Goal: Information Seeking & Learning: Learn about a topic

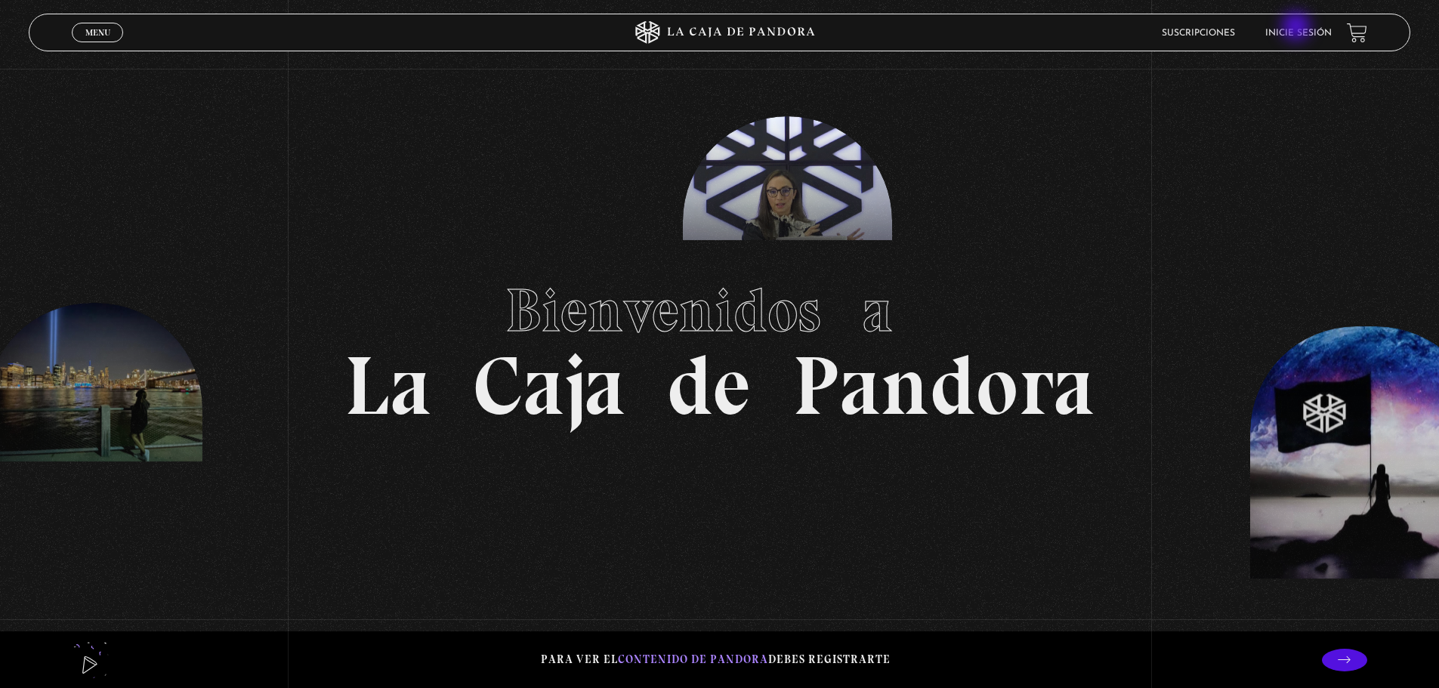
click at [1298, 29] on link "Inicie sesión" at bounding box center [1298, 33] width 66 height 9
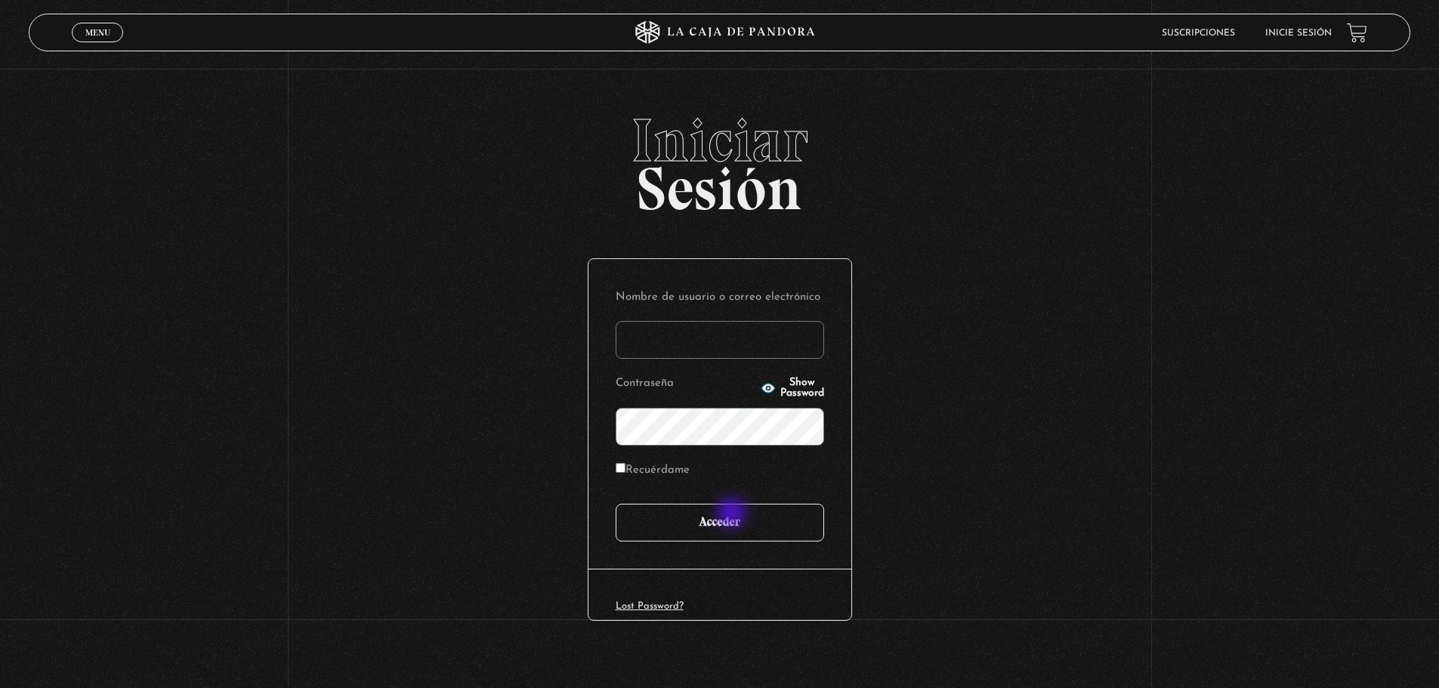
type input "saraydzyoho@gmail.com"
click at [733, 514] on input "Acceder" at bounding box center [720, 523] width 208 height 38
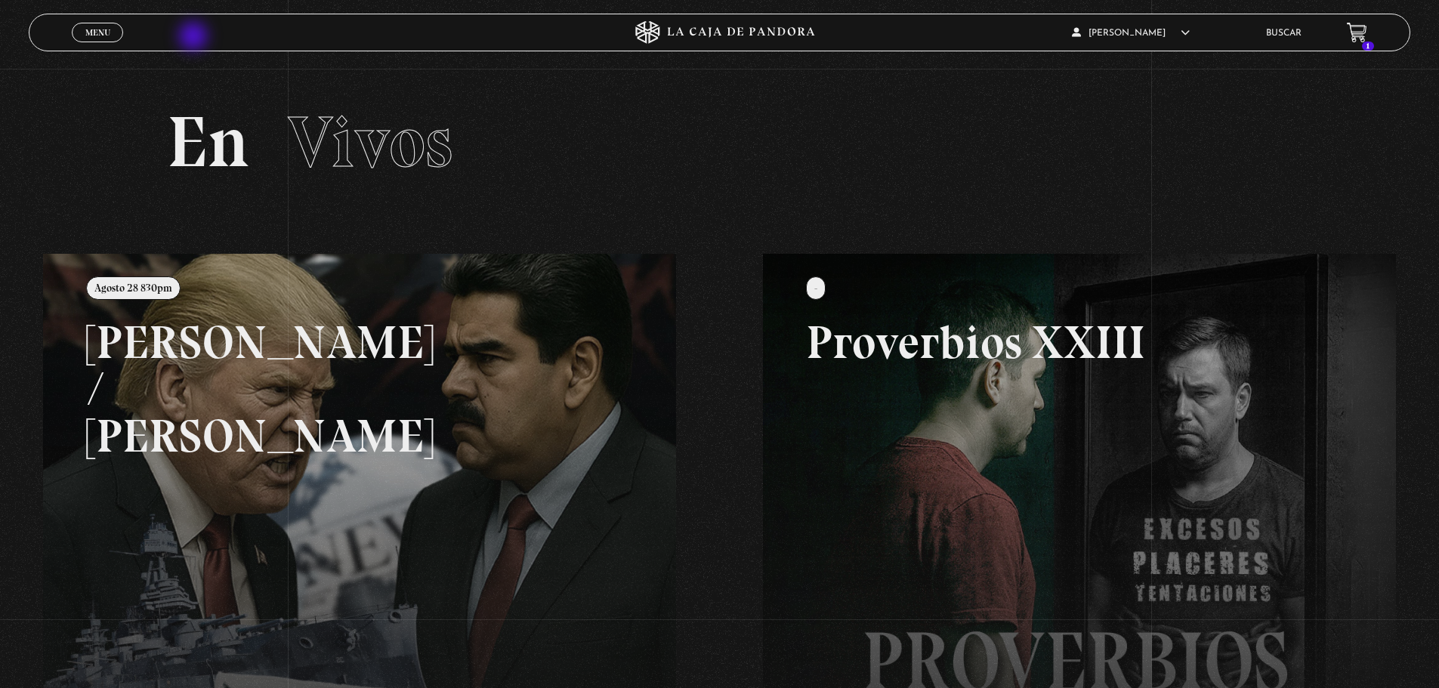
click at [195, 38] on div "Menu Cerrar" at bounding box center [288, 32] width 432 height 36
click at [1302, 29] on link "Buscar" at bounding box center [1284, 33] width 36 height 9
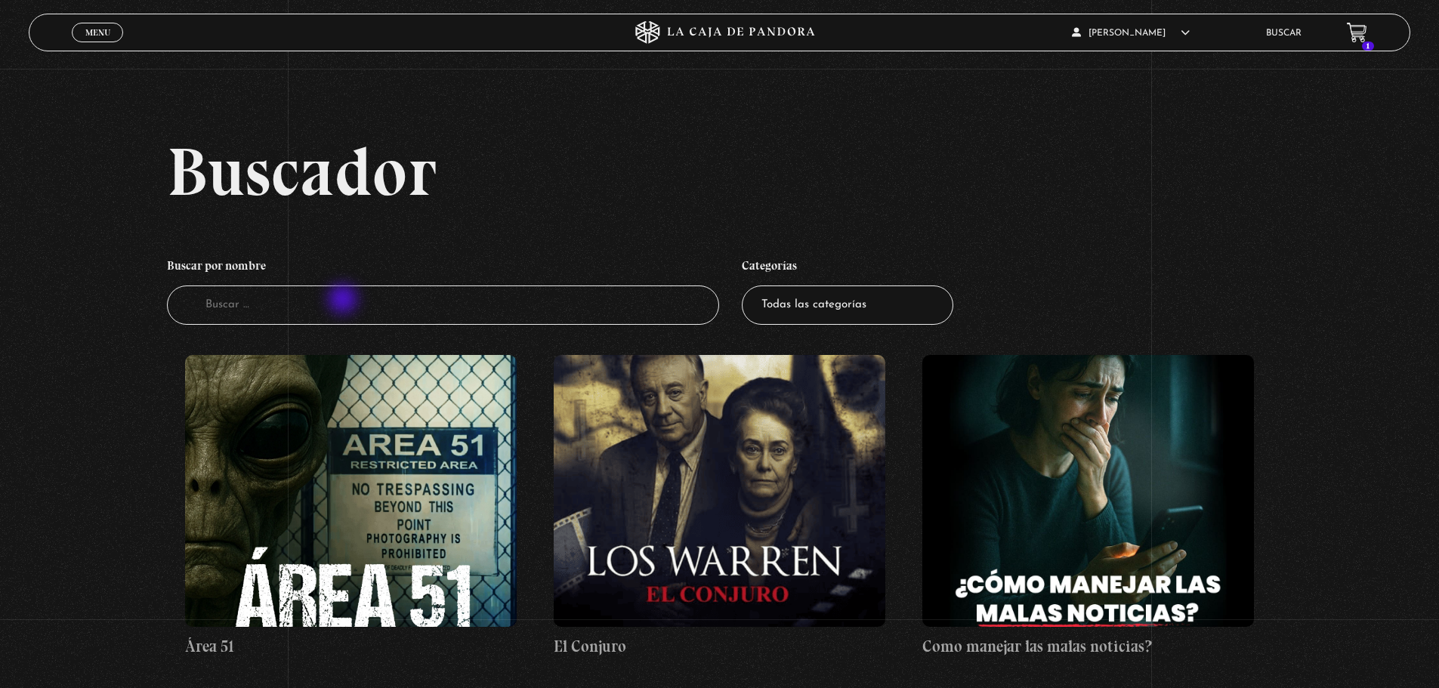
click at [344, 301] on input "Buscador" at bounding box center [443, 306] width 553 height 40
type input "israel"
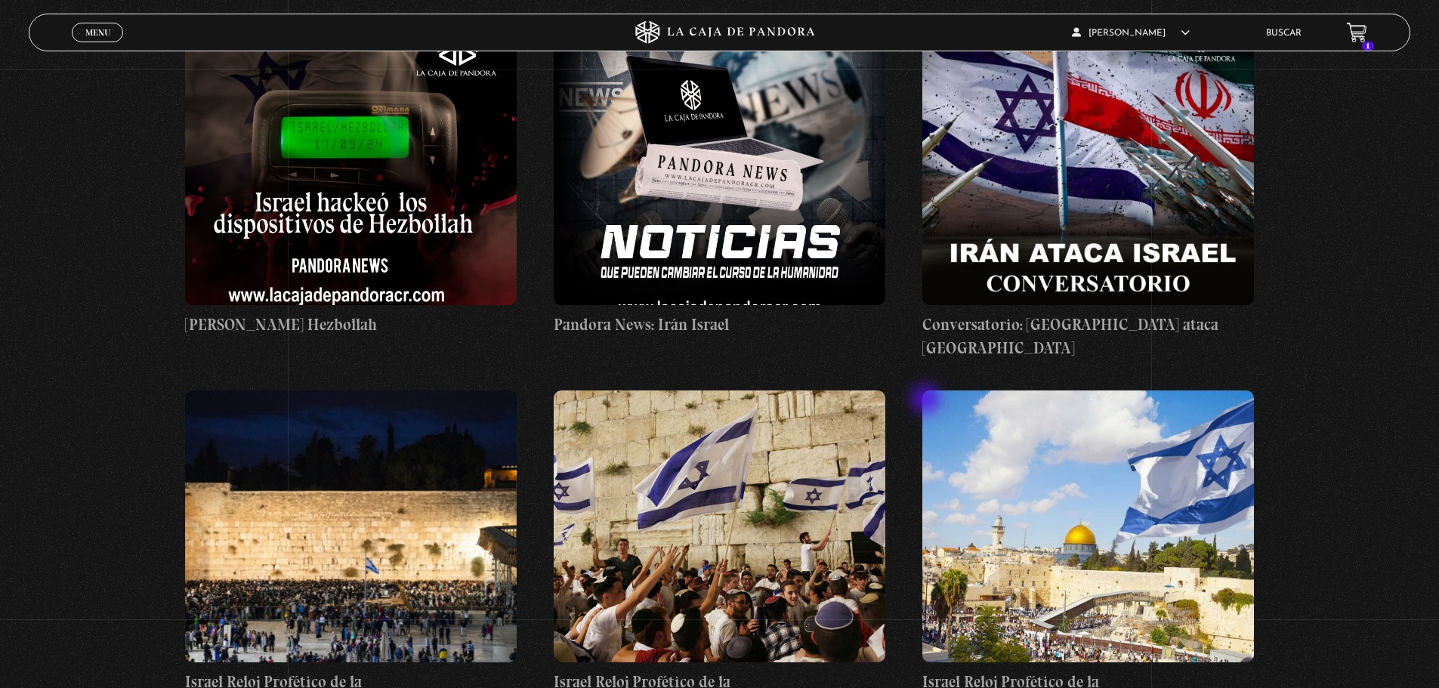
scroll to position [680, 0]
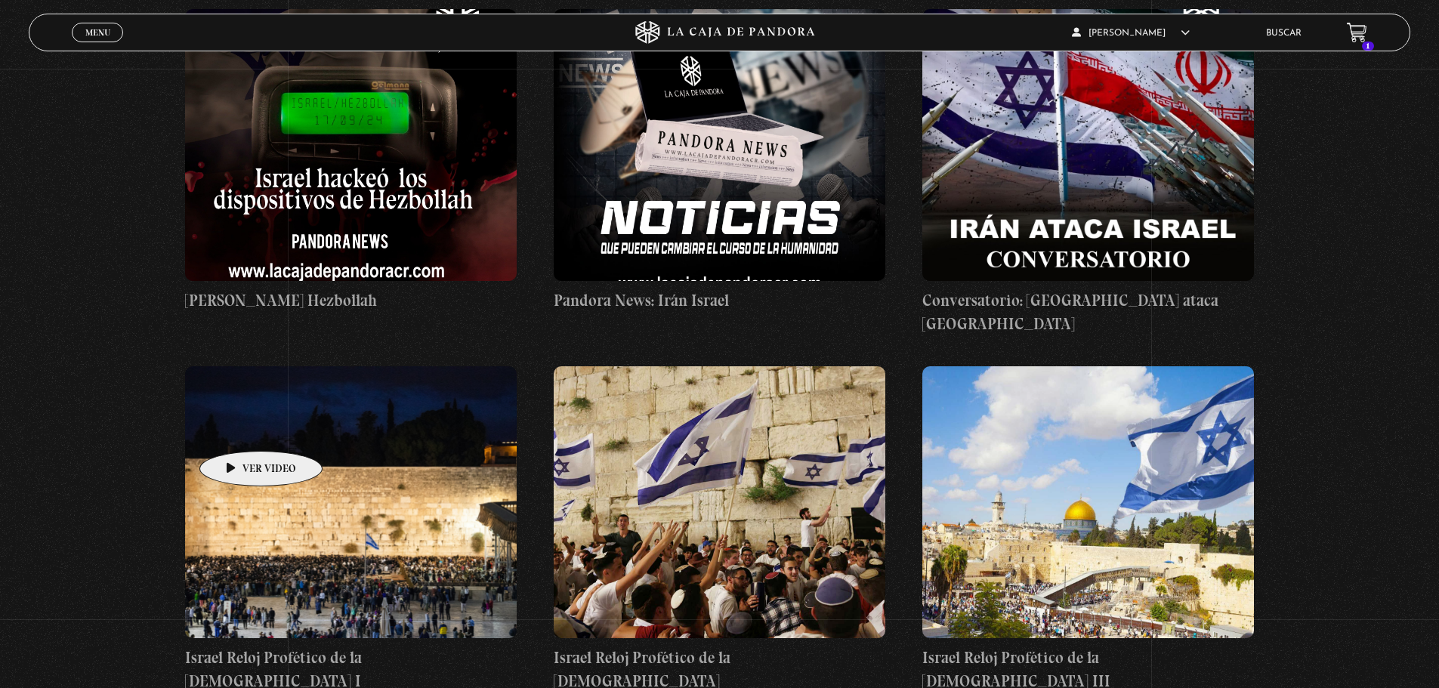
click at [237, 428] on figure at bounding box center [351, 502] width 332 height 272
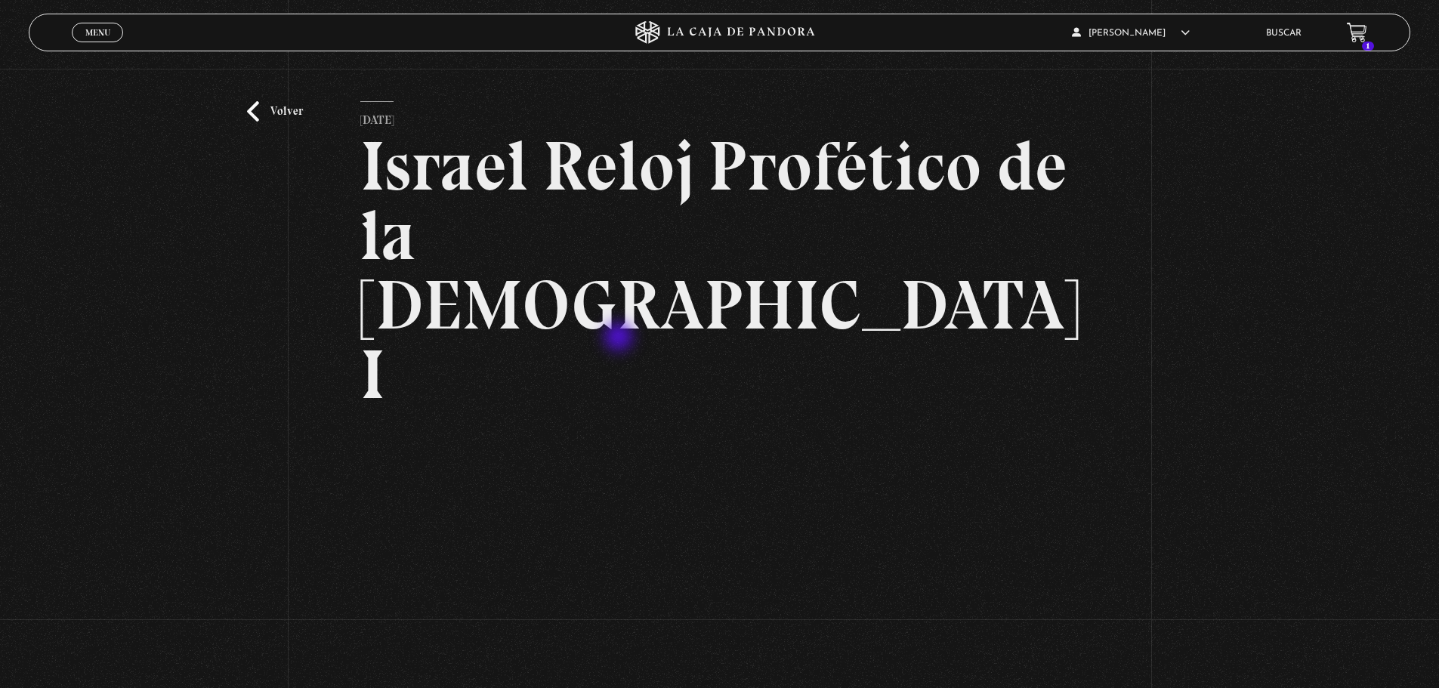
scroll to position [76, 0]
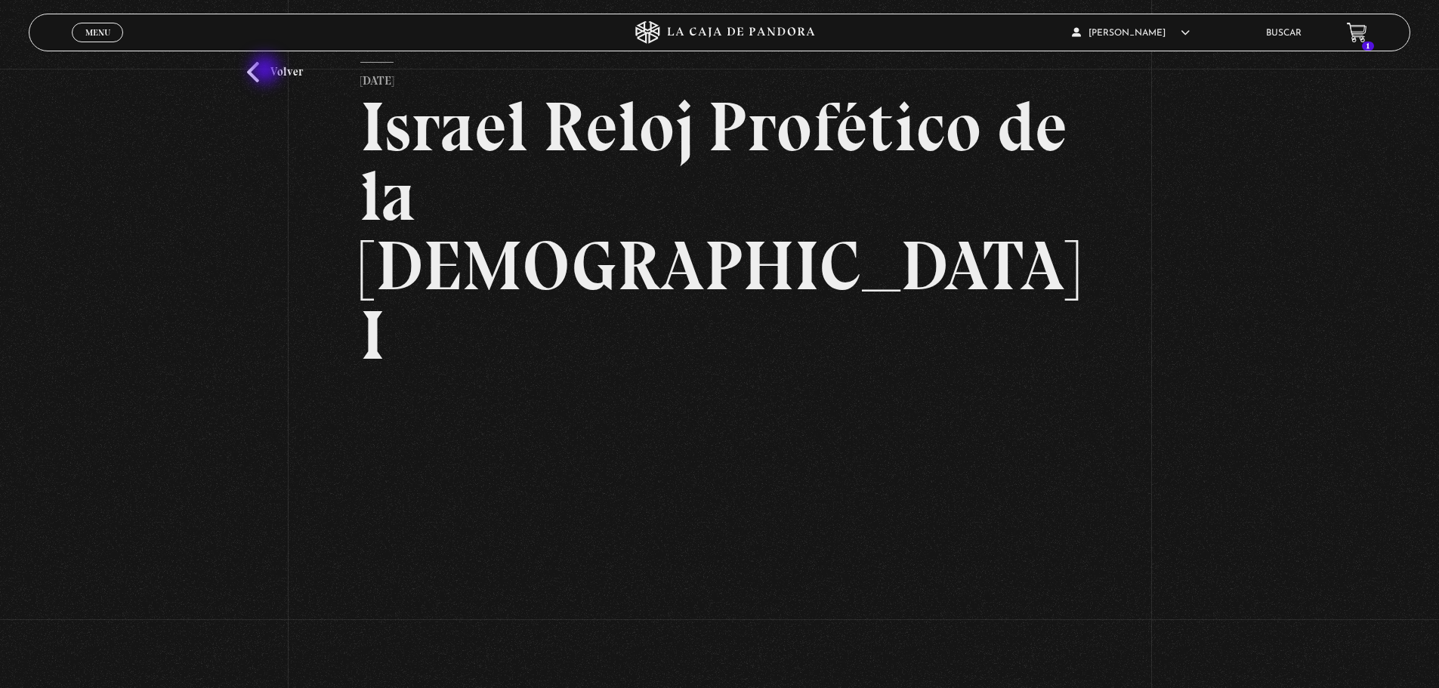
click at [267, 71] on link "Volver" at bounding box center [275, 72] width 56 height 20
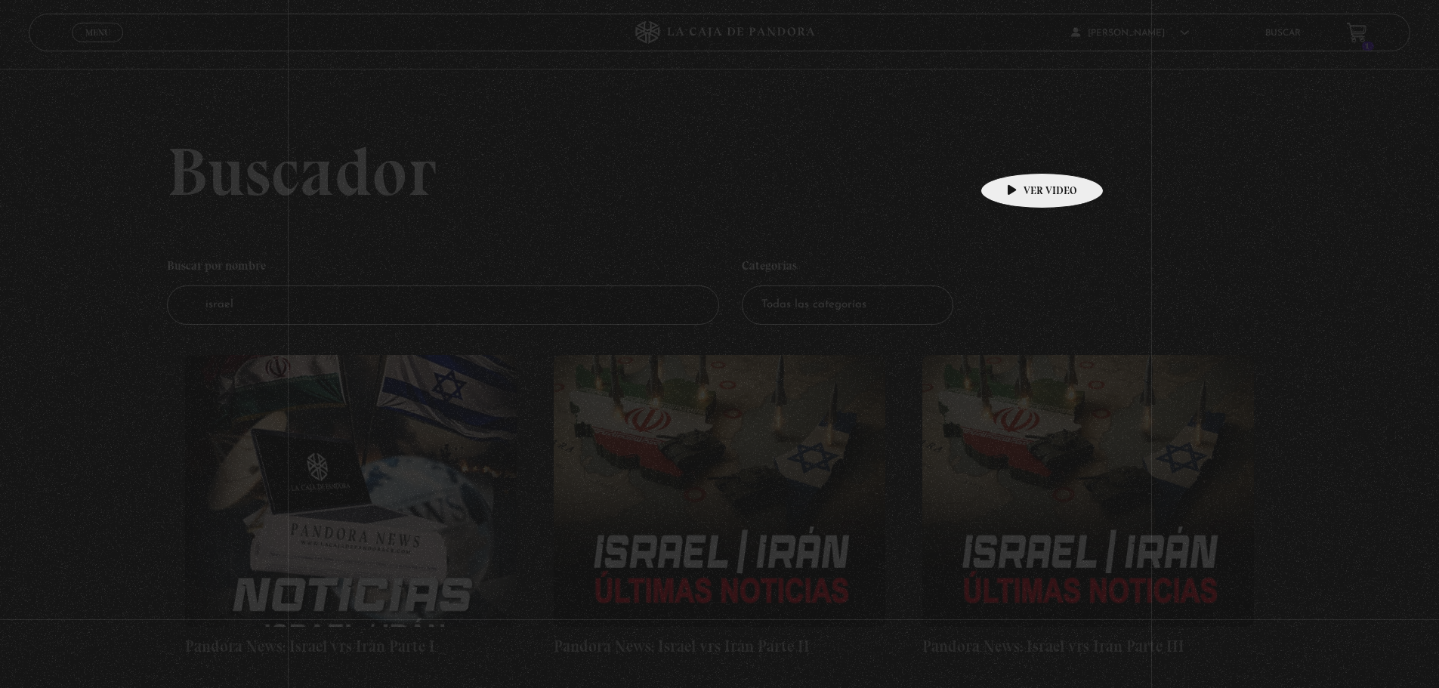
scroll to position [680, 0]
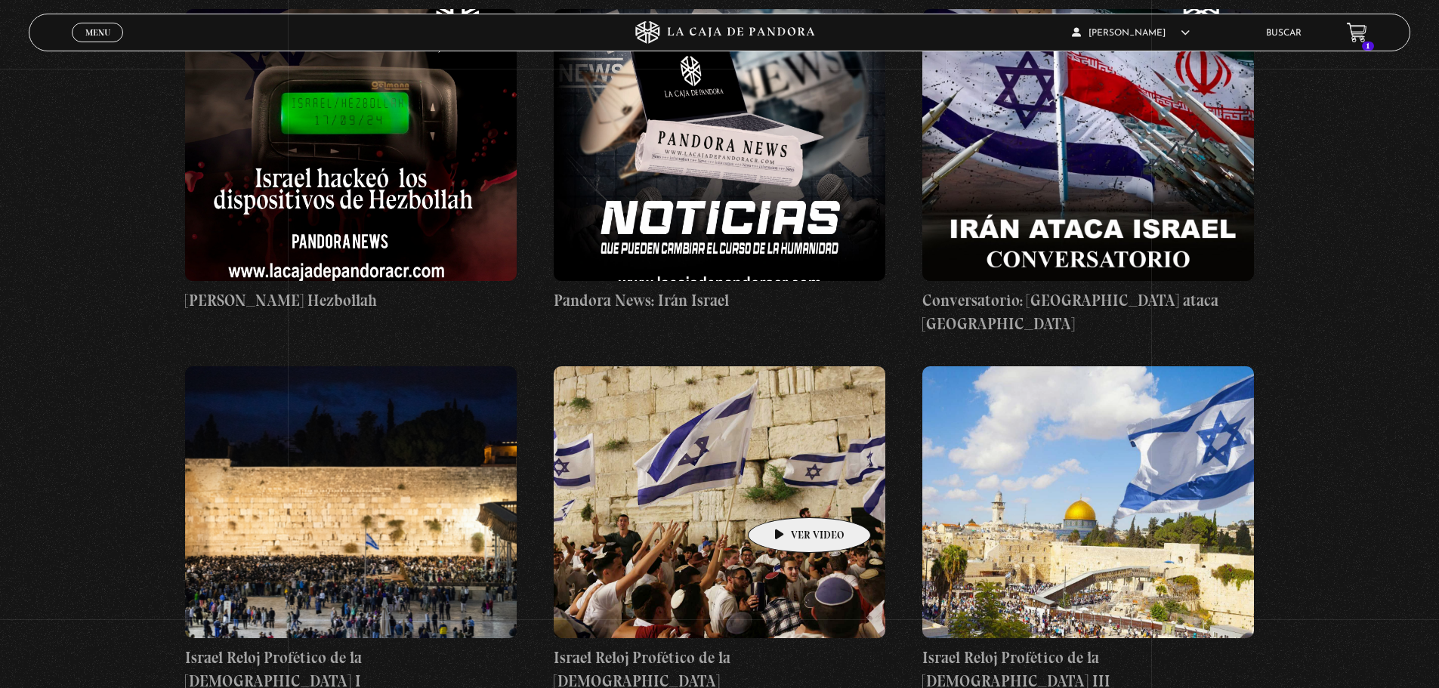
click at [785, 495] on figure at bounding box center [720, 502] width 332 height 272
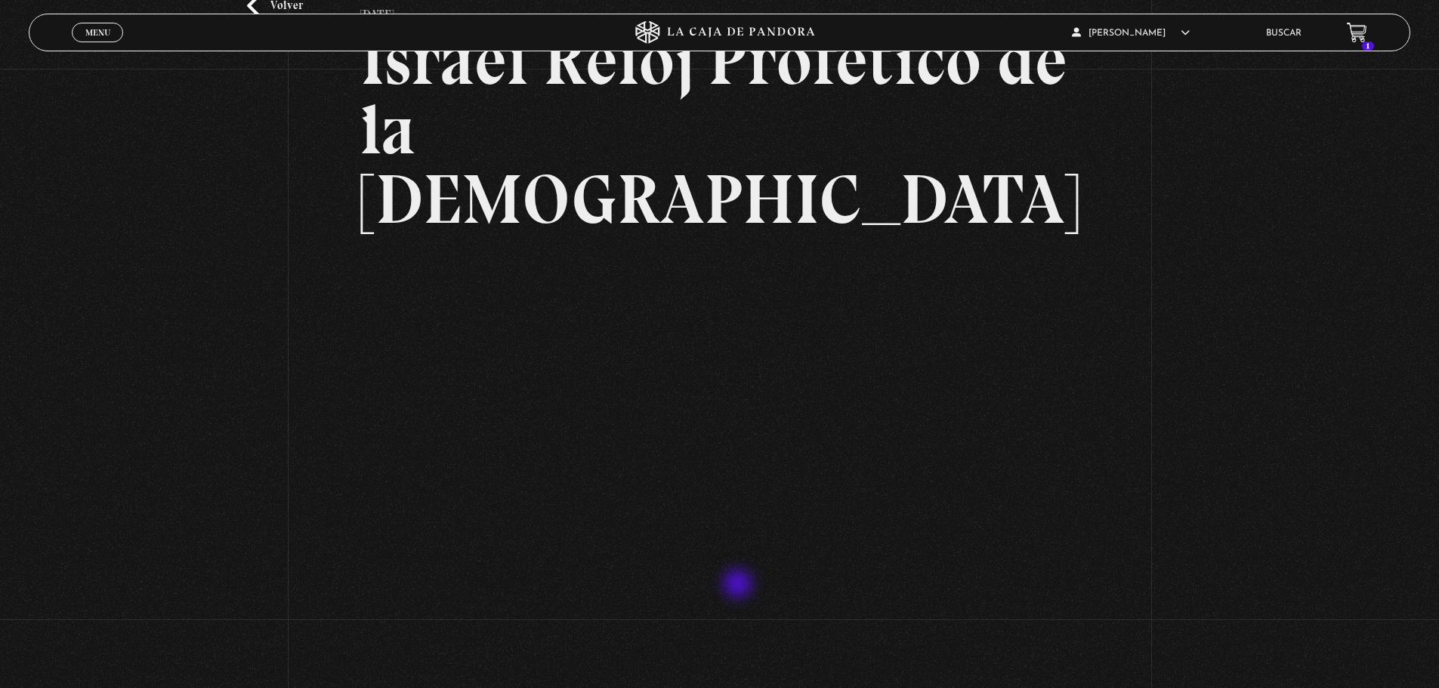
scroll to position [151, 0]
